Goal: Task Accomplishment & Management: Complete application form

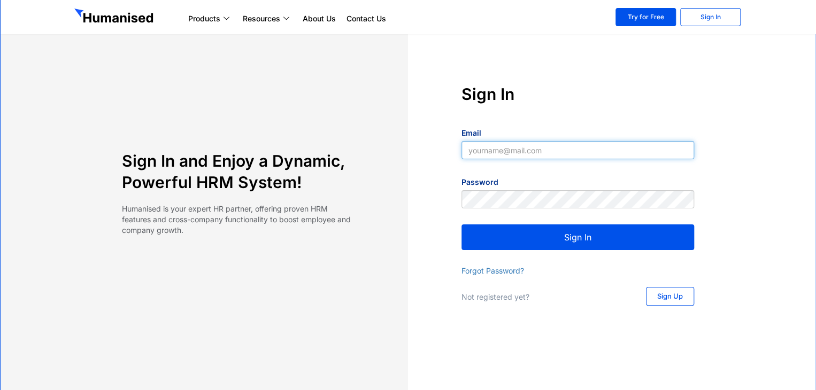
click at [509, 155] on input "Email" at bounding box center [578, 150] width 233 height 18
type input "[EMAIL_ADDRESS][DOMAIN_NAME]"
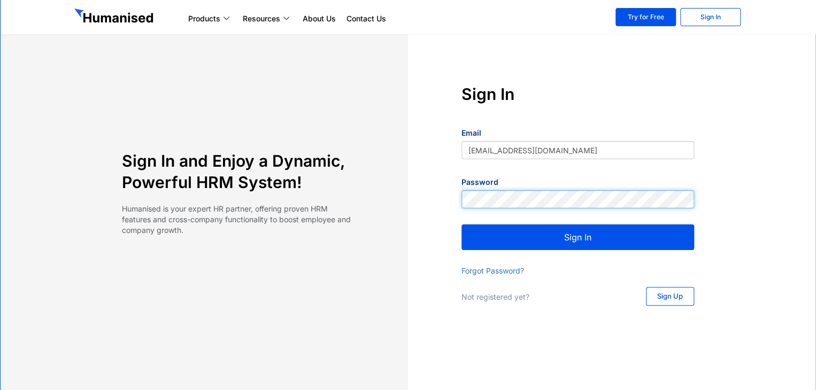
click at [462, 225] on button "Sign In" at bounding box center [578, 238] width 233 height 26
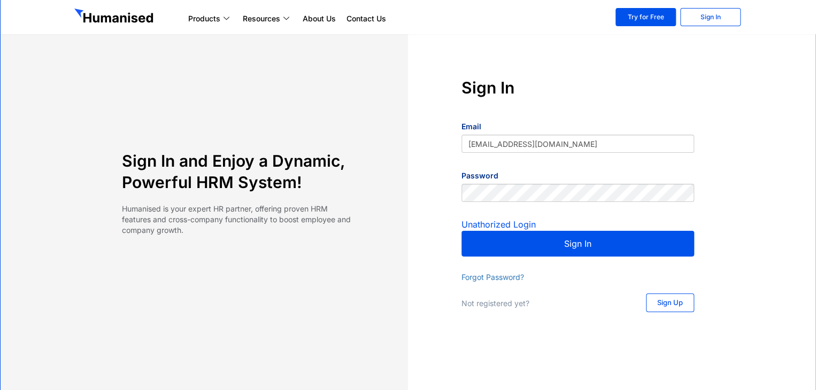
click at [507, 237] on button "Sign In" at bounding box center [578, 244] width 233 height 26
drag, startPoint x: 468, startPoint y: 306, endPoint x: 629, endPoint y: 298, distance: 160.7
click at [522, 298] on p "Not registered yet?" at bounding box center [543, 303] width 163 height 11
click at [629, 298] on div "Sign Up" at bounding box center [660, 303] width 70 height 19
click at [674, 303] on span "Sign Up" at bounding box center [670, 302] width 26 height 7
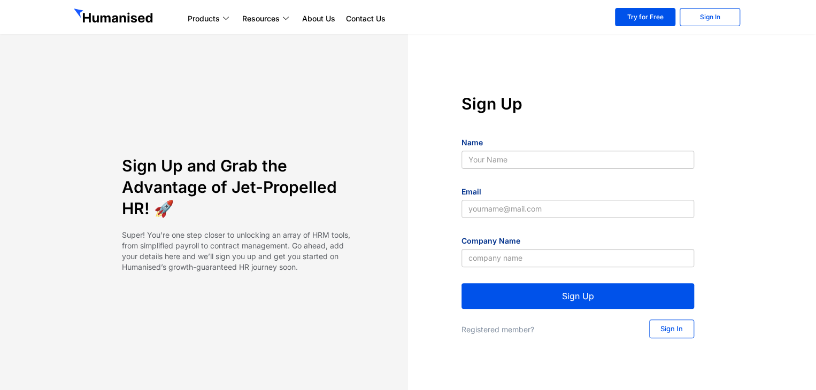
click at [771, 244] on section "Sign Up and Grab the Advantage of Jet-Propelled HR! 🚀 Super! You’re one step cl…" at bounding box center [408, 216] width 816 height 390
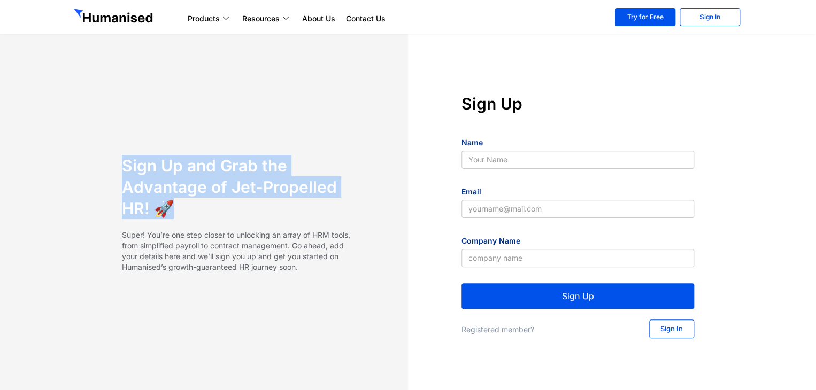
drag, startPoint x: 214, startPoint y: 177, endPoint x: 298, endPoint y: 274, distance: 128.5
click at [293, 220] on div "Sign Up and Grab the Advantage of Jet-Propelled HR! 🚀 Super! You’re one step cl…" at bounding box center [238, 217] width 340 height 248
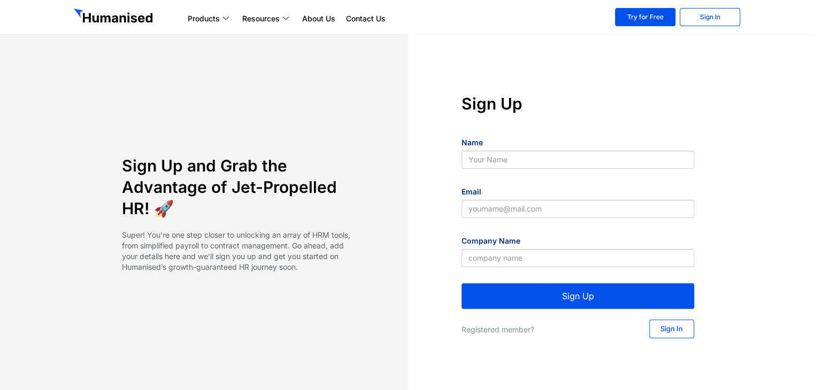
click at [299, 291] on div "Sign Up and Grab the Advantage of Jet-Propelled HR! 🚀 Super! You’re one step cl…" at bounding box center [238, 217] width 340 height 248
